Goal: Check status: Check status

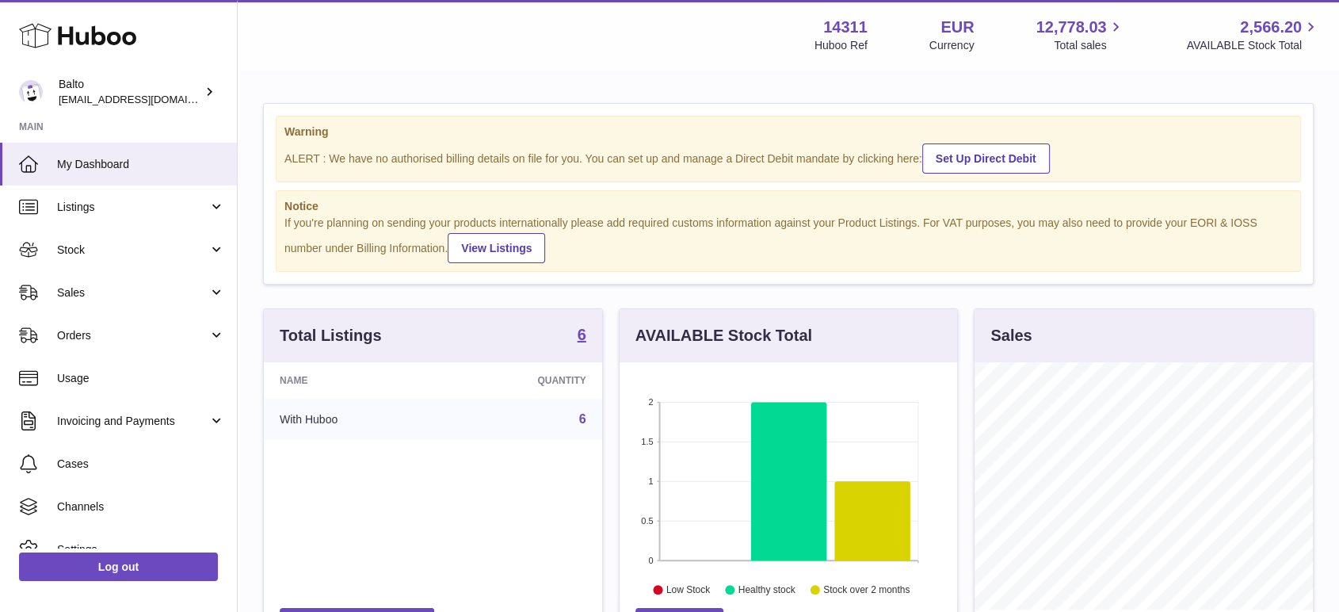
scroll to position [247, 337]
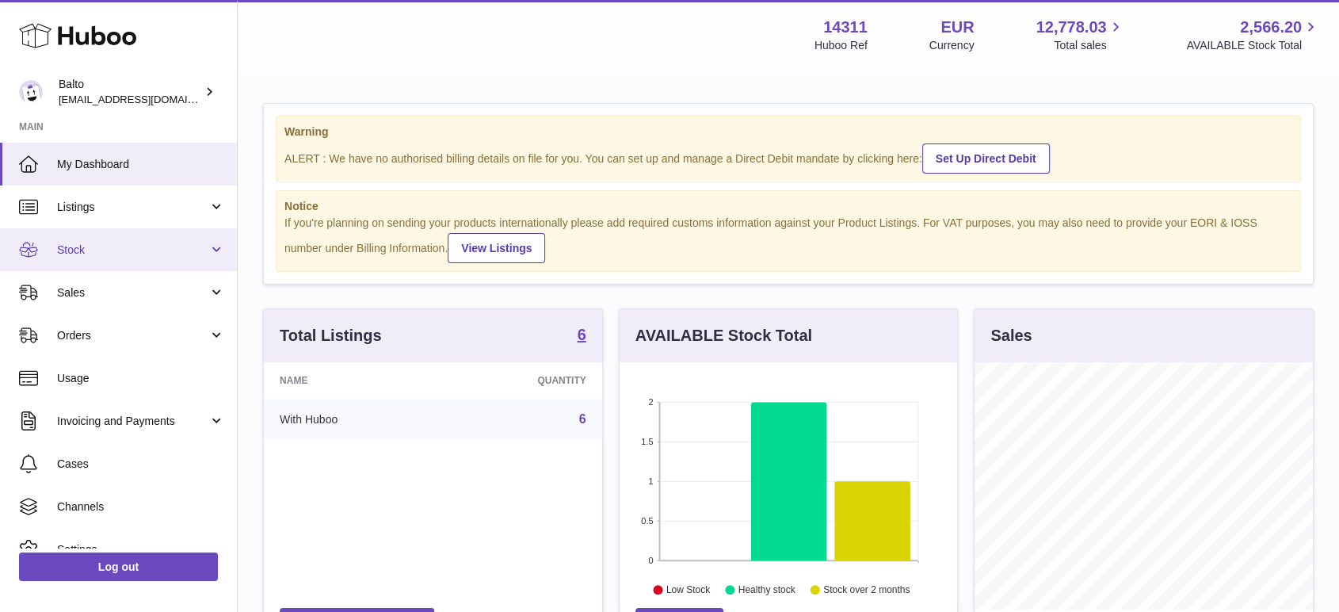
click at [108, 248] on span "Stock" at bounding box center [132, 249] width 151 height 15
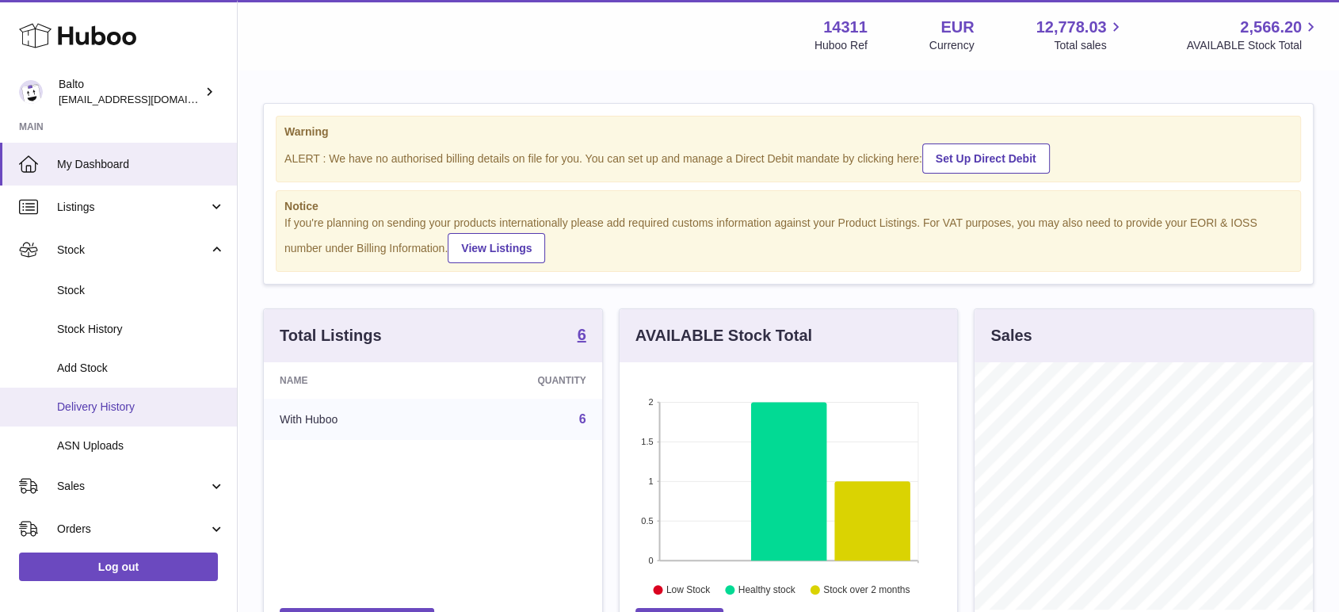
click at [101, 417] on link "Delivery History" at bounding box center [118, 406] width 237 height 39
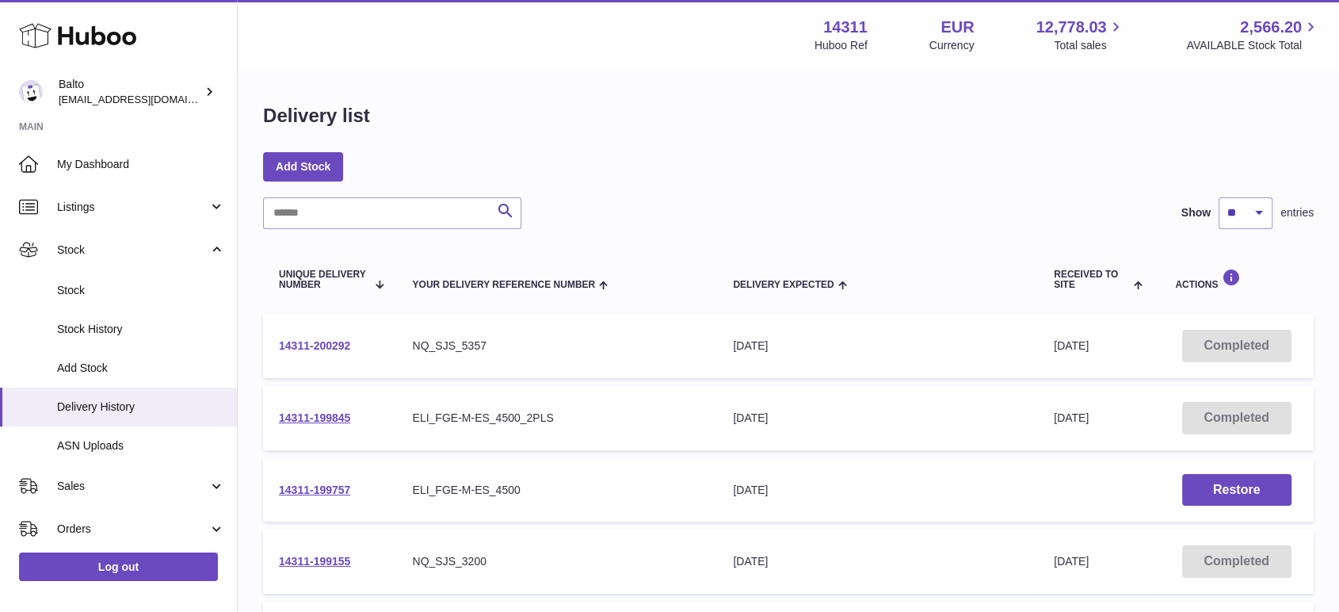
click at [314, 345] on link "14311-200292" at bounding box center [314, 345] width 71 height 13
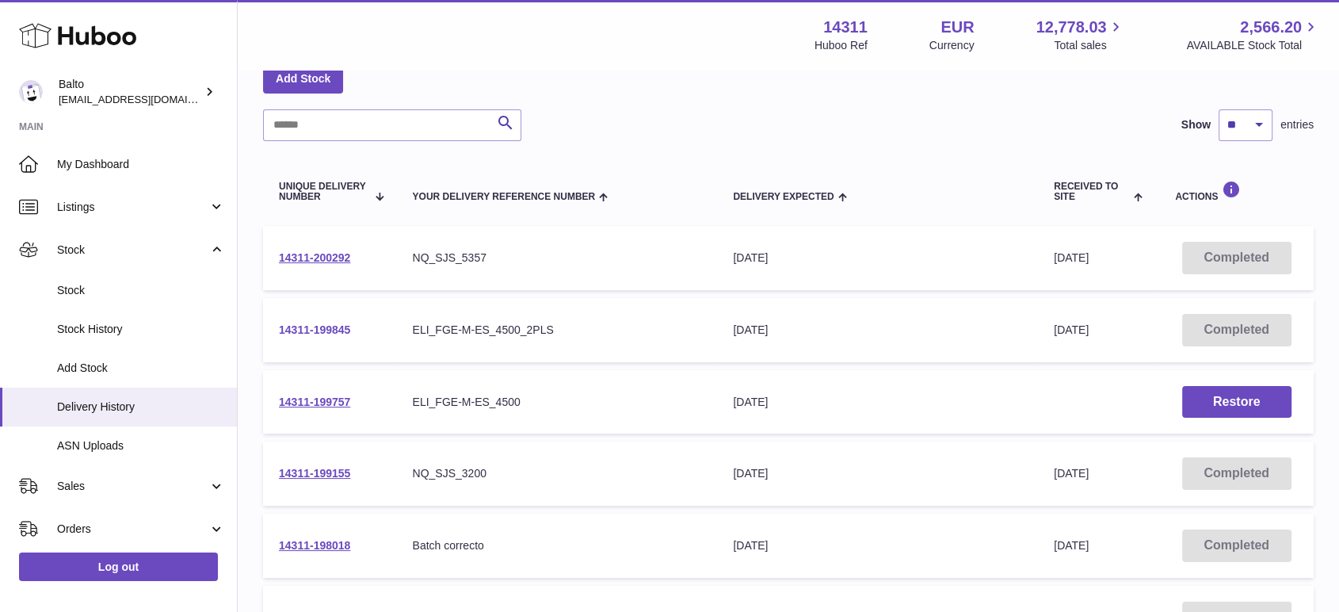
scroll to position [176, 0]
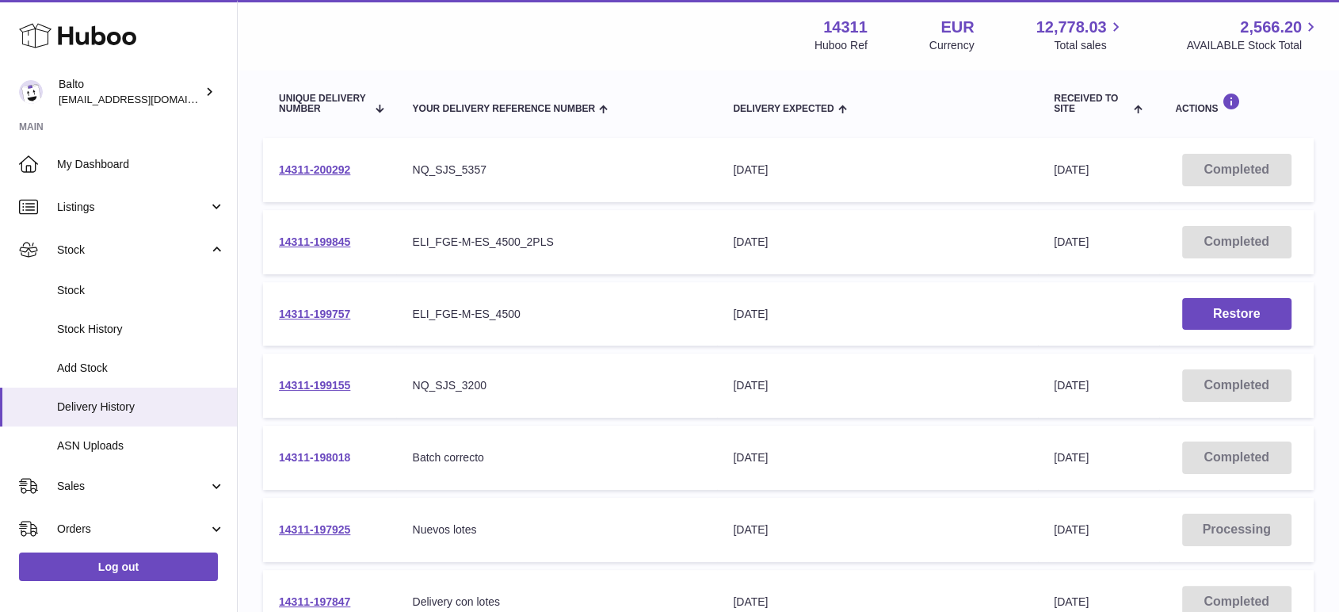
click at [314, 455] on link "14311-198018" at bounding box center [314, 457] width 71 height 13
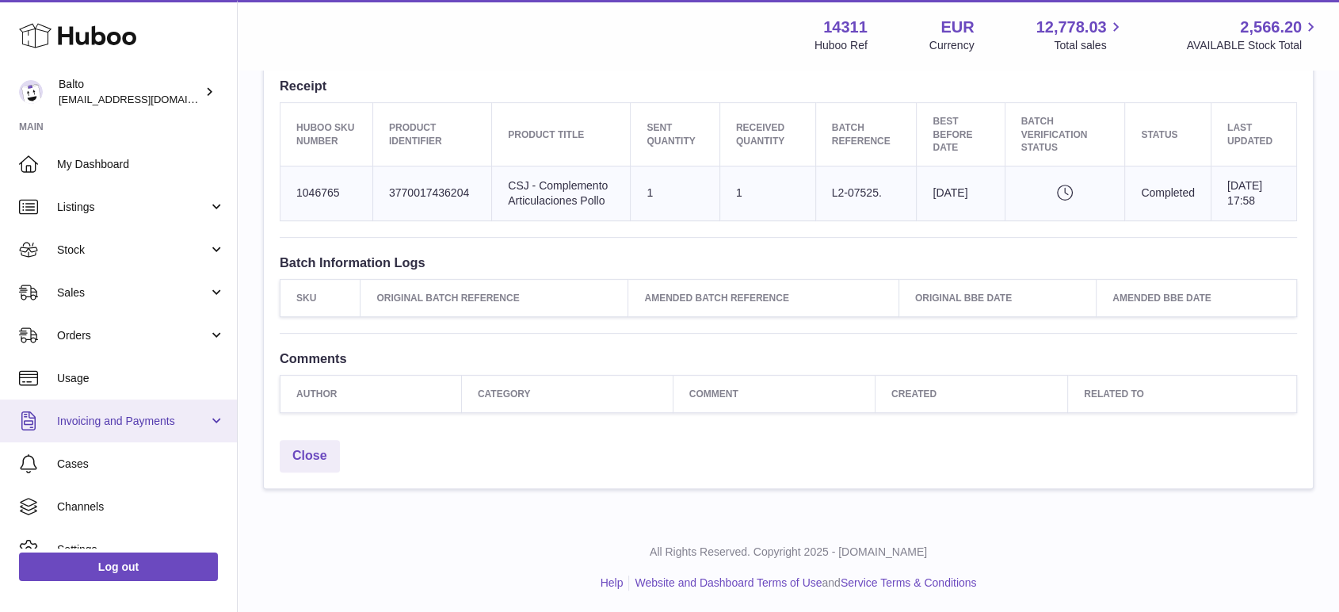
scroll to position [63, 0]
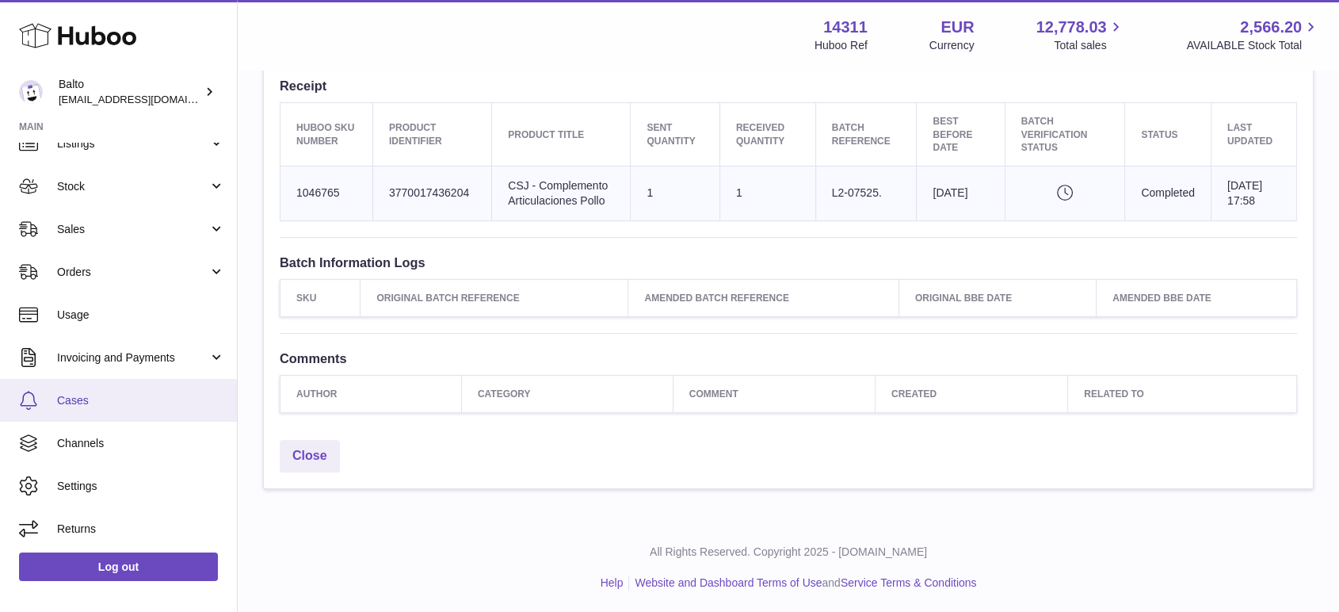
click at [124, 393] on span "Cases" at bounding box center [141, 400] width 168 height 15
